Goal: Obtain resource: Obtain resource

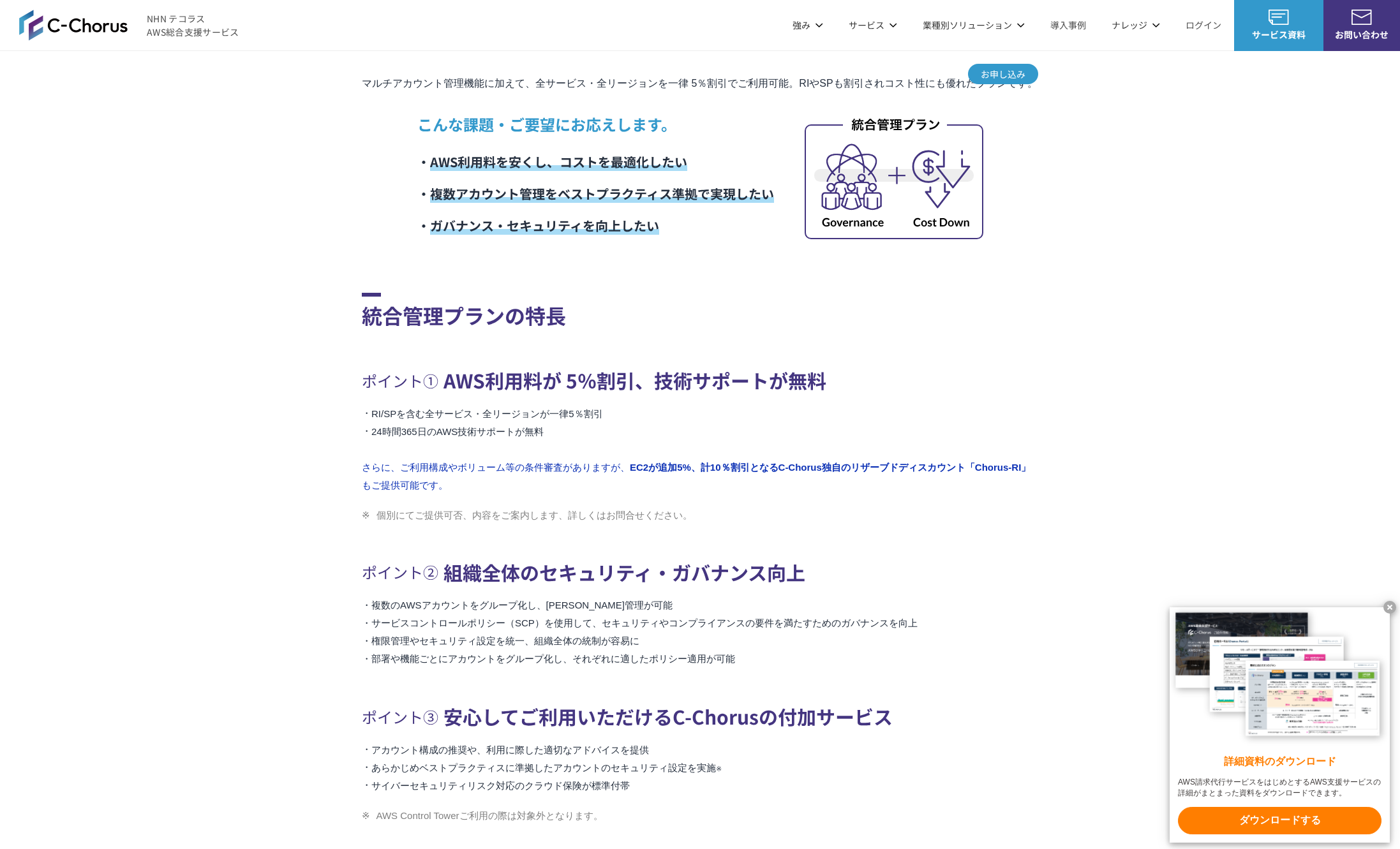
scroll to position [480, 0]
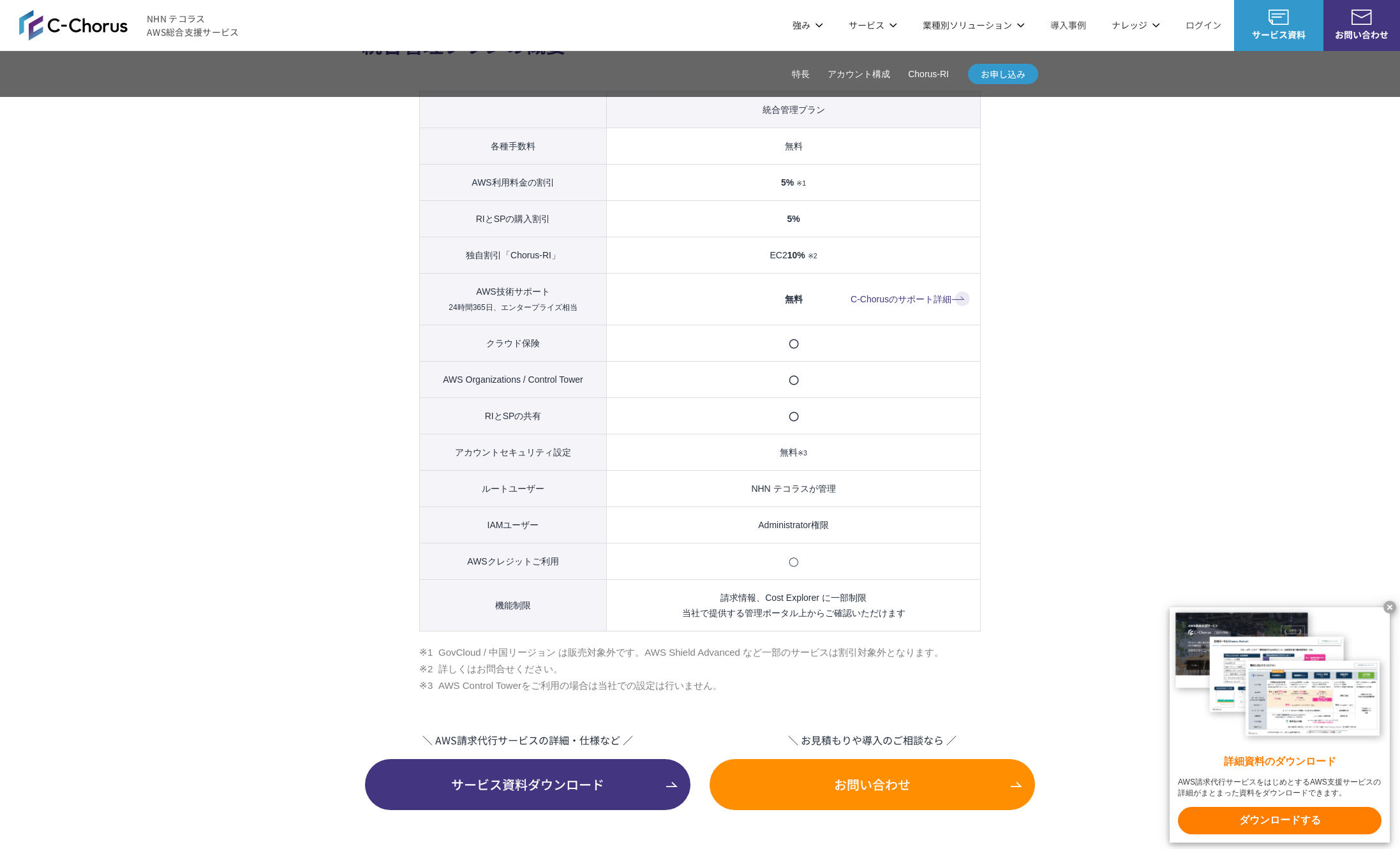
scroll to position [1314, 0]
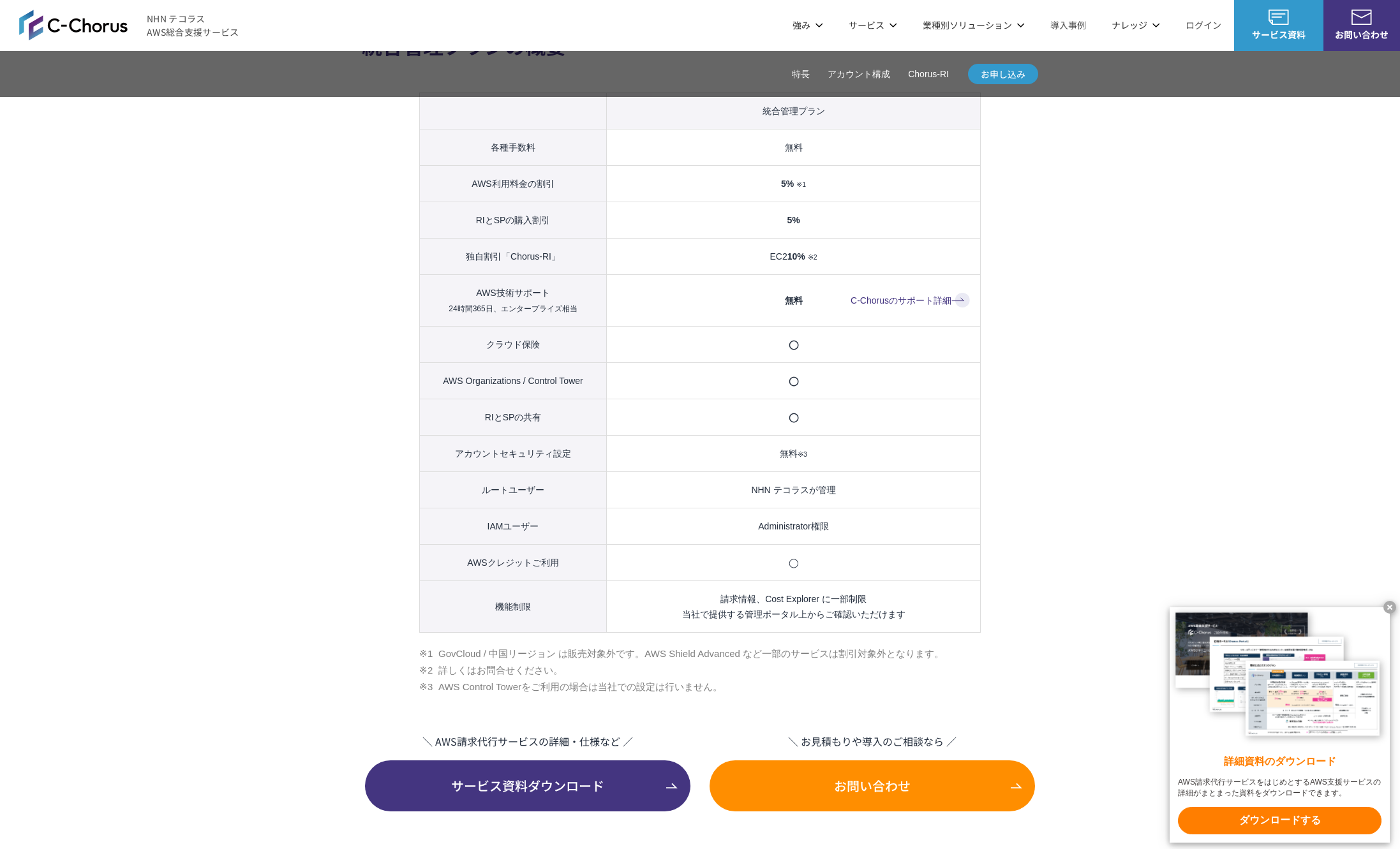
click at [923, 296] on link "C-Chorusのサポート詳細" at bounding box center [910, 300] width 120 height 16
click at [371, 439] on section "統合管理プランの概要 統合管理プラン 各種手数料 無料 AWS利用料金の割引 5% ※1 RIとSPの購入割引 5% 独自割引「Chorus-RI」 EC2 …" at bounding box center [700, 360] width 676 height 903
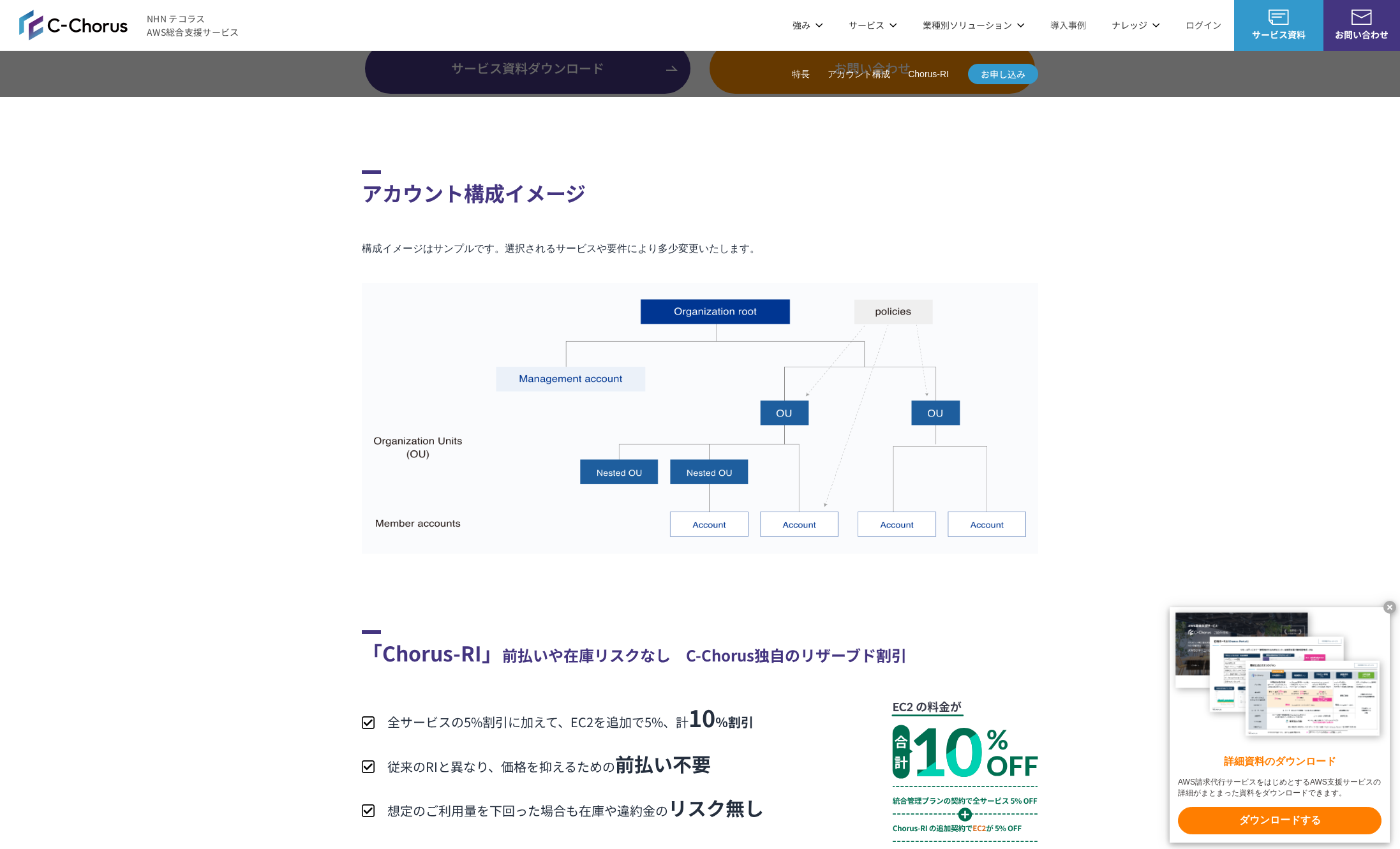
scroll to position [2030, 0]
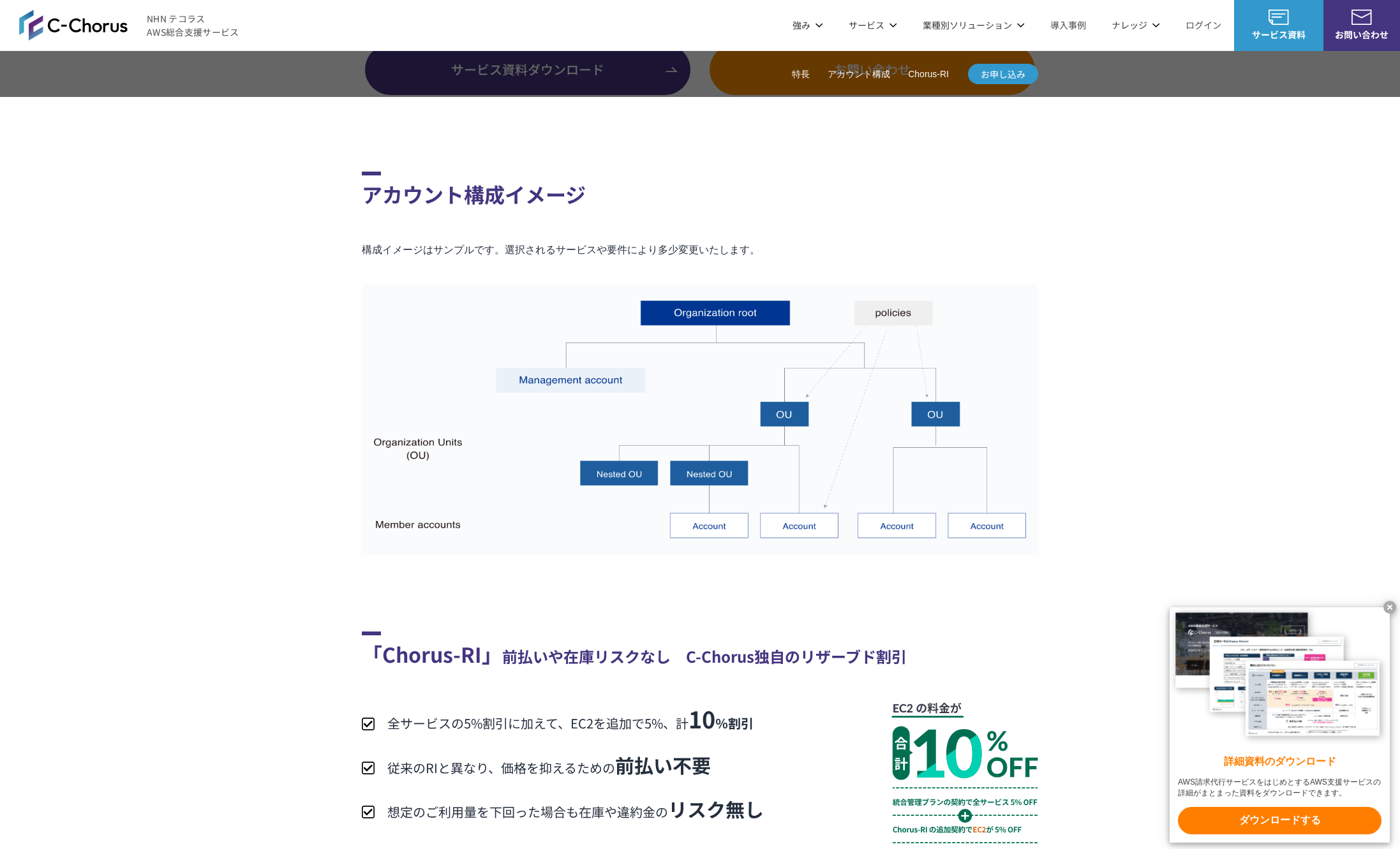
click at [329, 447] on div "AWS OrganizationsやControl Towerが利用可能 コスト削減と、ガバナンスやセキュリティ向上を両立できるプラン マルチアカウント管理機…" at bounding box center [700, 101] width 1400 height 3439
click at [340, 603] on div "AWS OrganizationsやControl Towerが利用可能 コスト削減と、ガバナンスやセキュリティ向上を両立できるプラン マルチアカウント管理機…" at bounding box center [700, 101] width 1400 height 3439
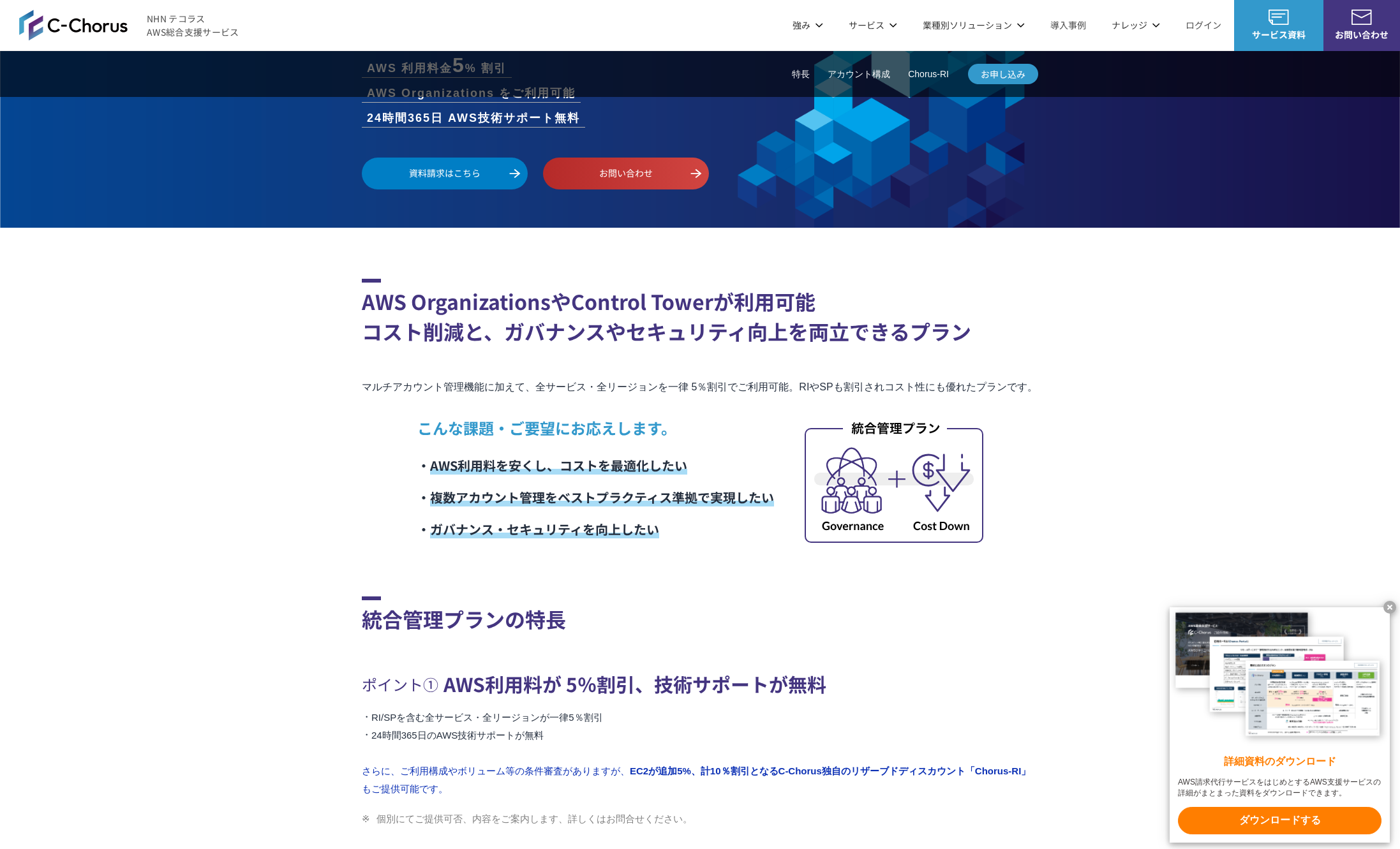
scroll to position [0, 0]
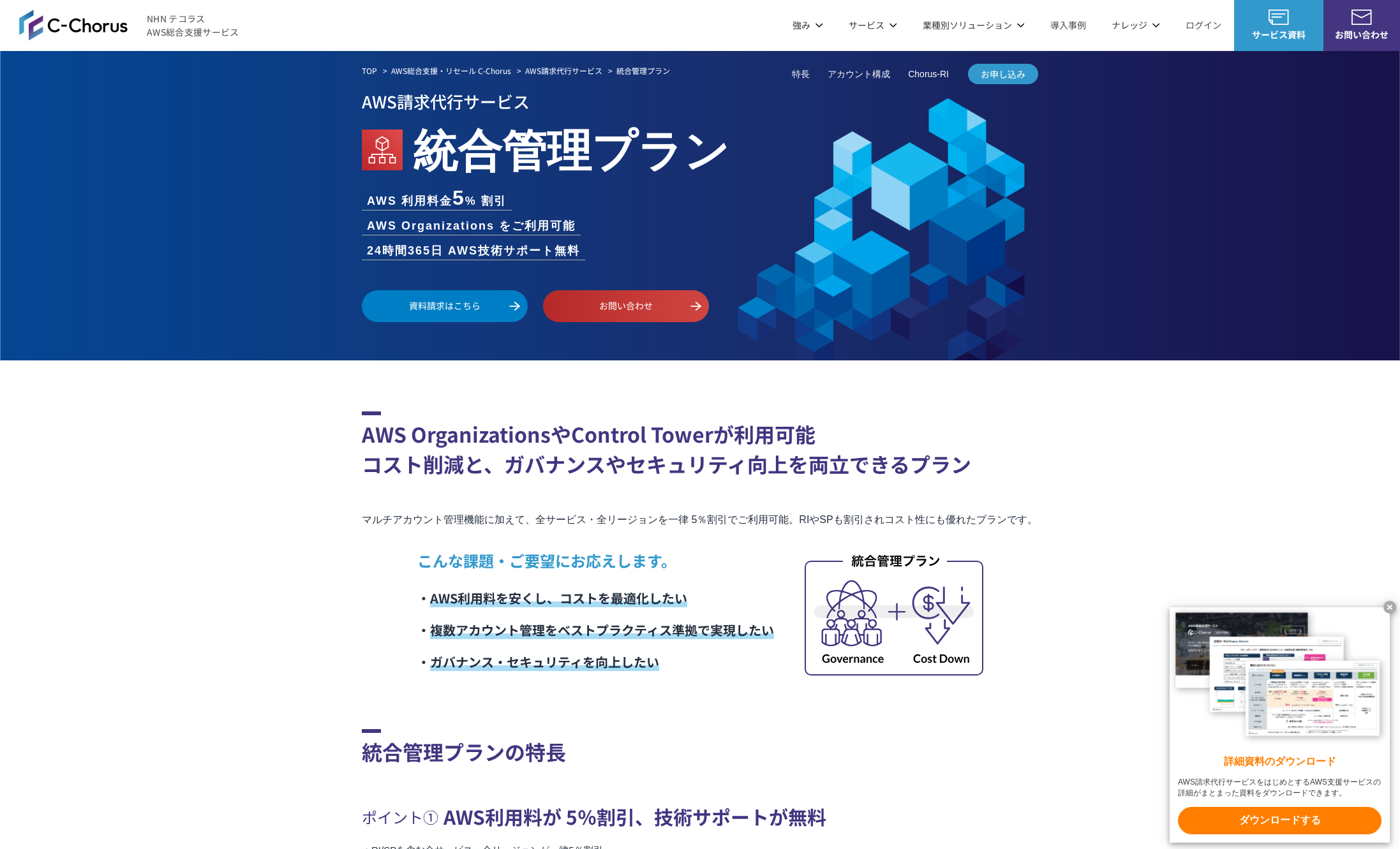
click at [459, 290] on link "資料請求はこちら" at bounding box center [444, 306] width 166 height 32
click at [431, 314] on link "資料請求はこちら" at bounding box center [444, 306] width 166 height 32
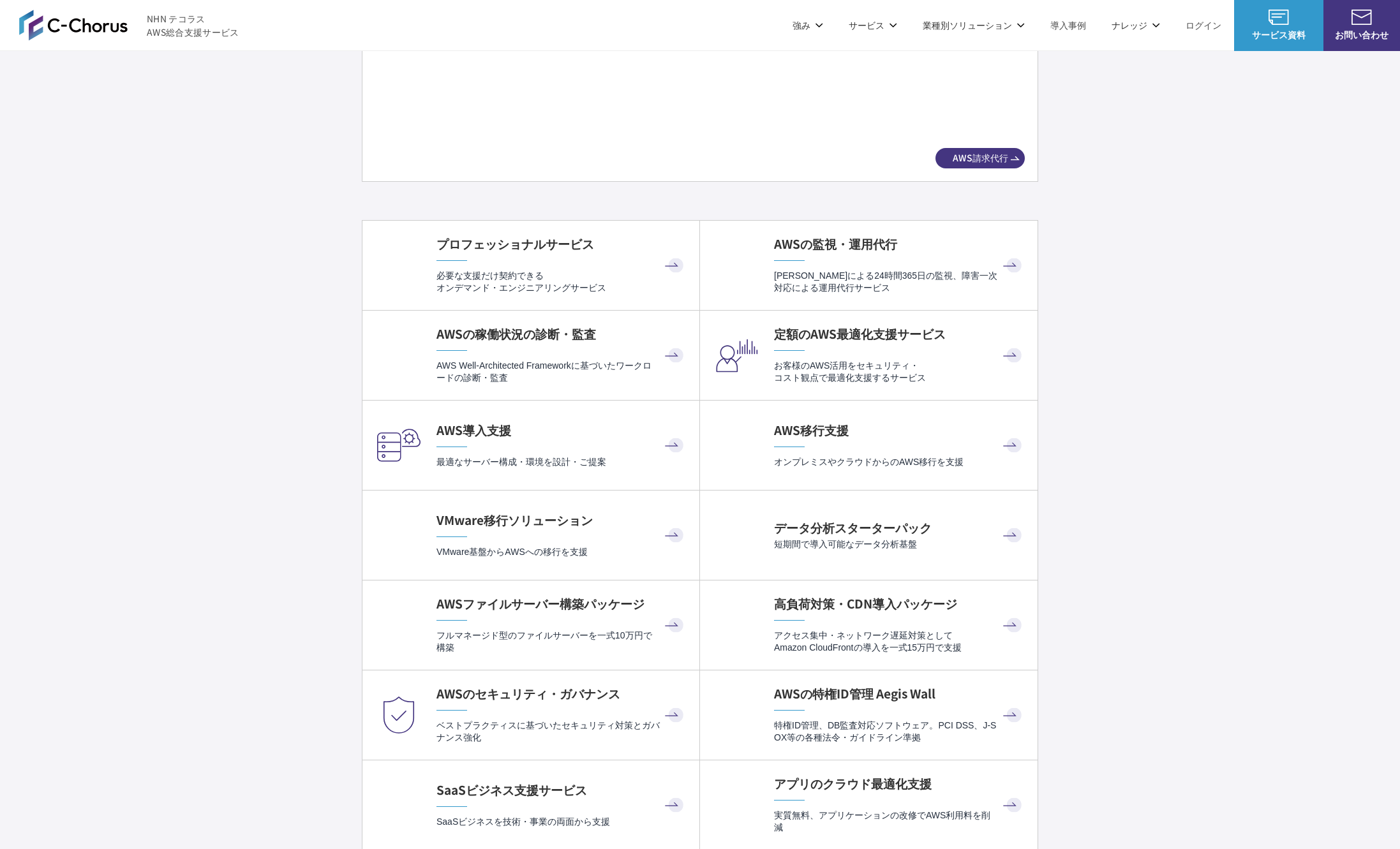
scroll to position [2349, 0]
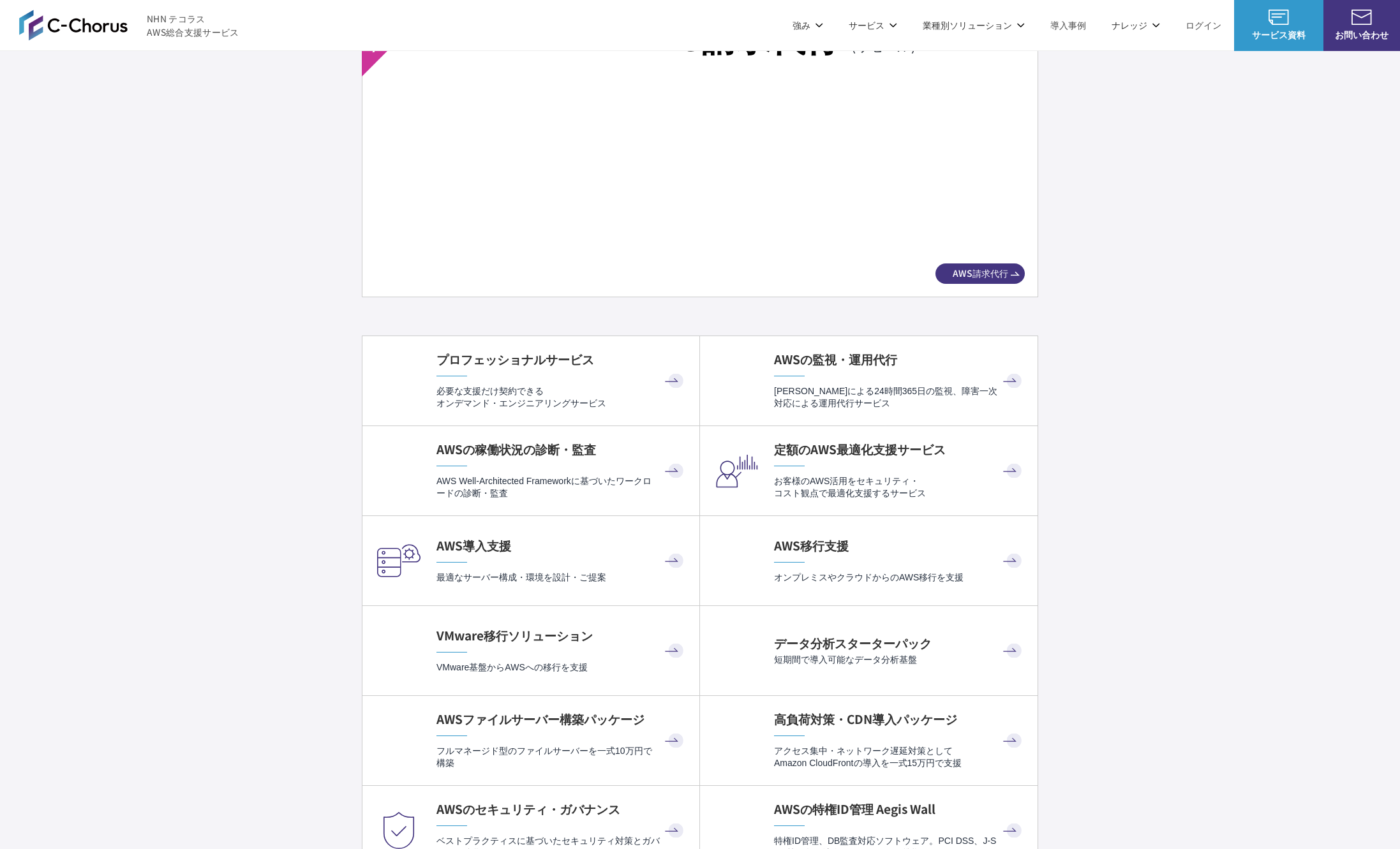
click at [1017, 277] on span "AWS請求代行" at bounding box center [980, 274] width 89 height 13
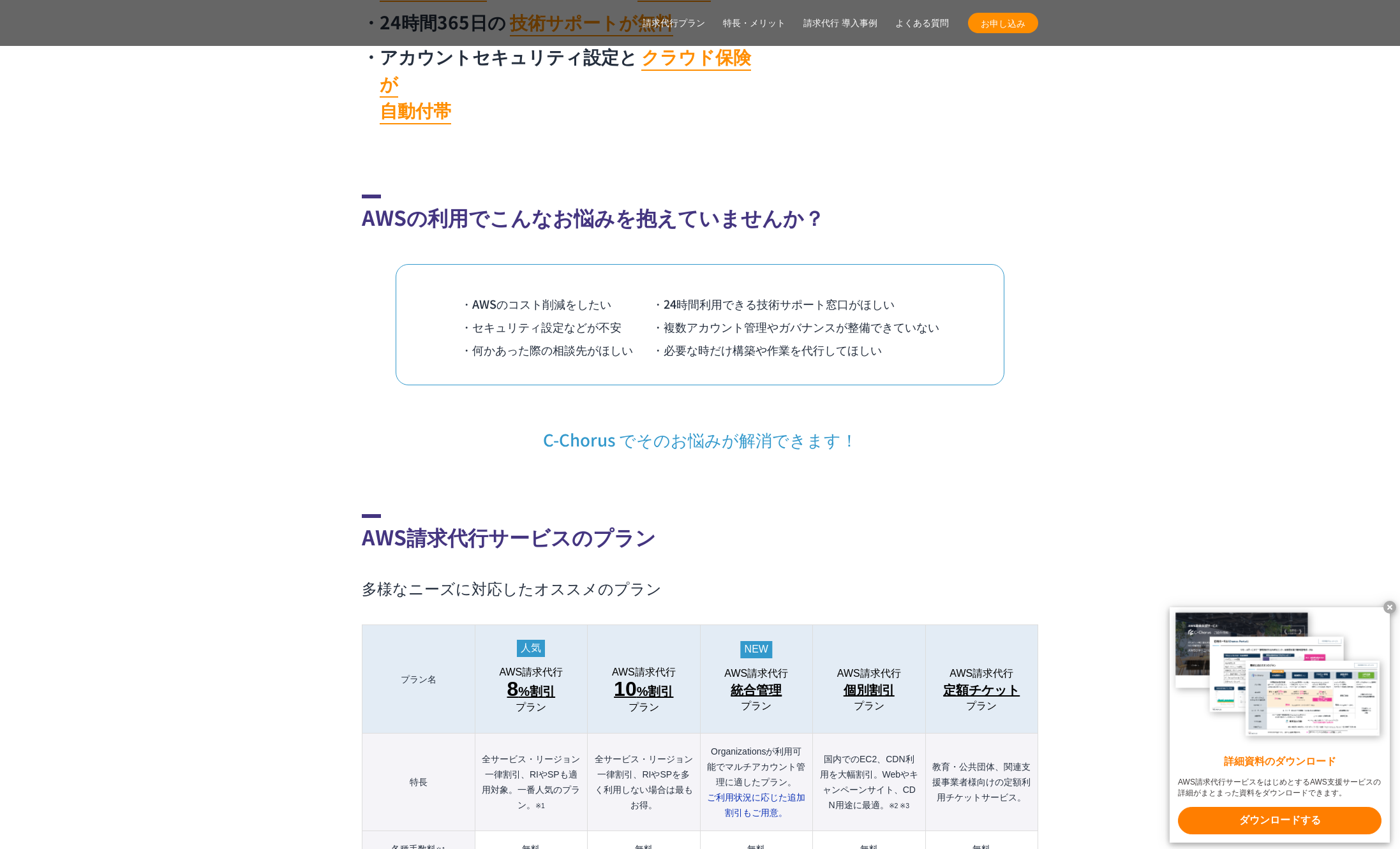
scroll to position [1328, 0]
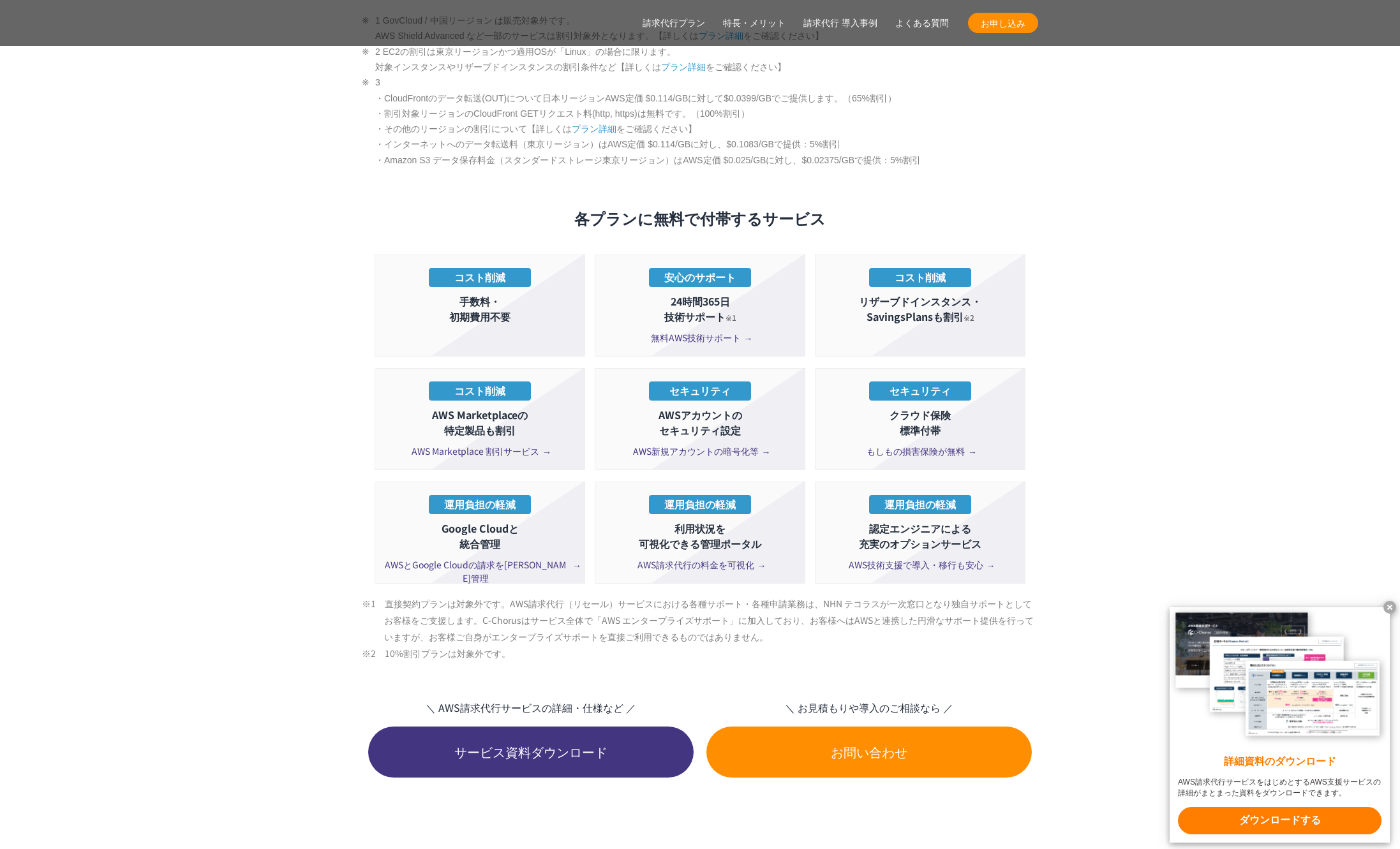
scroll to position [2324, 0]
